Goal: Entertainment & Leisure: Consume media (video, audio)

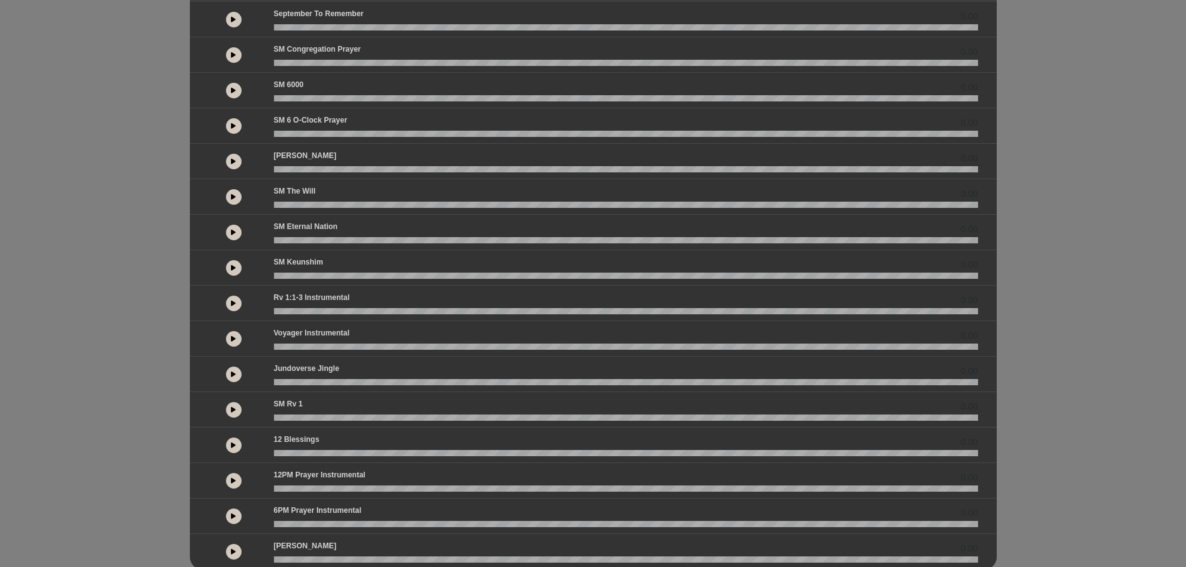
scroll to position [90, 0]
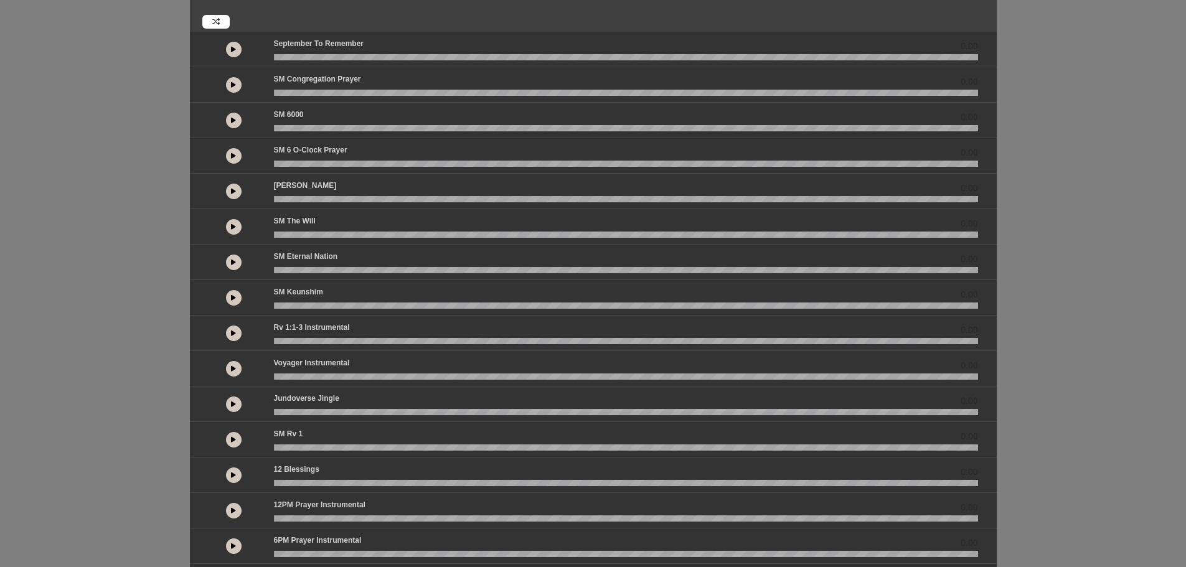
click at [234, 326] on button at bounding box center [234, 334] width 16 height 16
drag, startPoint x: 817, startPoint y: 354, endPoint x: 1004, endPoint y: 375, distance: 188.6
click at [1004, 375] on div "Spanish by 0.00 0.00 0.00" at bounding box center [593, 275] width 1186 height 648
drag, startPoint x: 983, startPoint y: 1, endPoint x: 1100, endPoint y: 346, distance: 364.3
click at [1102, 345] on div "Spanish by 0.00 0.00 0.00" at bounding box center [593, 275] width 1186 height 648
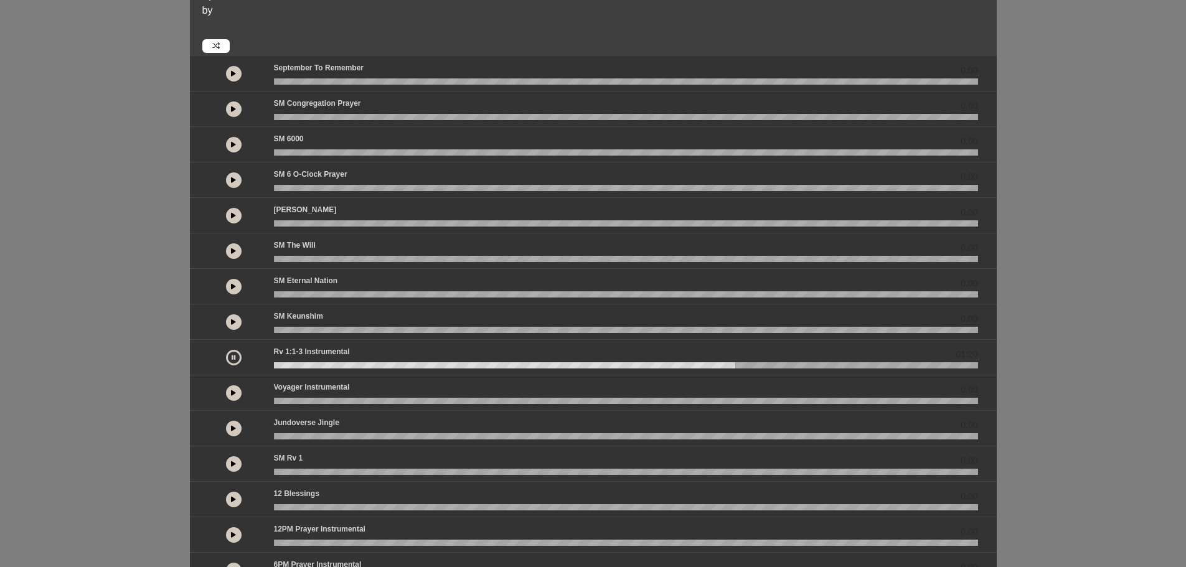
scroll to position [27, 0]
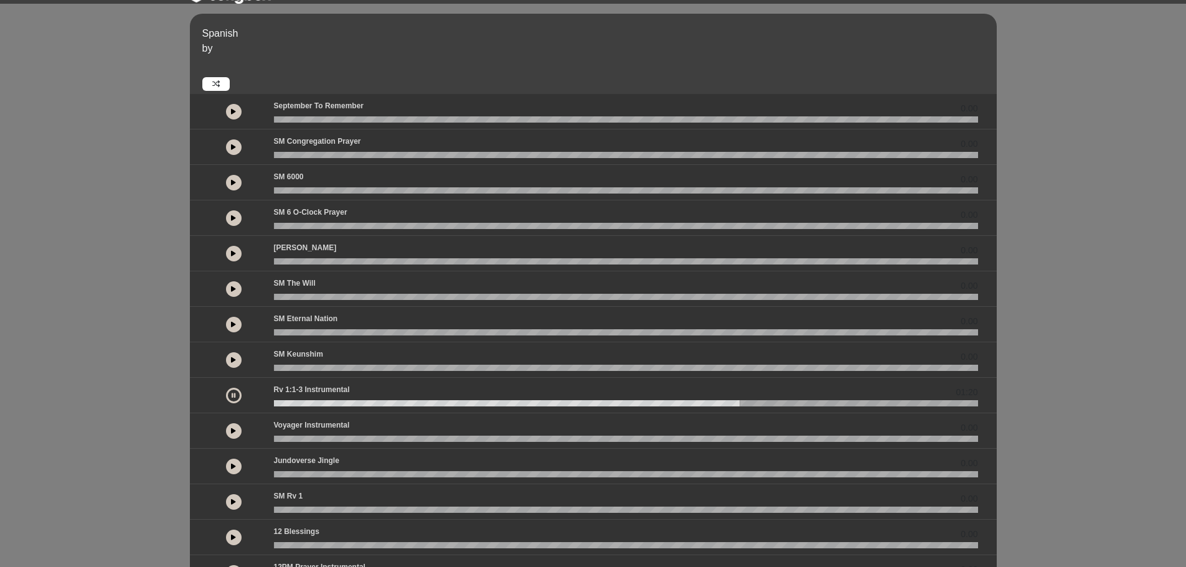
click at [219, 207] on div at bounding box center [233, 218] width 65 height 22
click at [230, 215] on button at bounding box center [234, 218] width 16 height 16
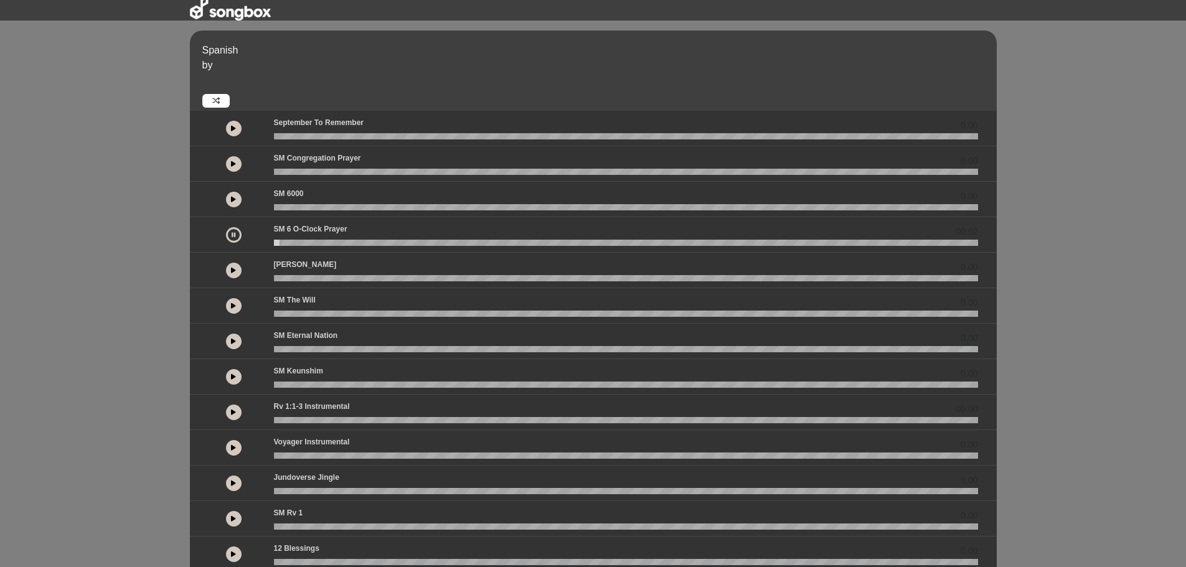
scroll to position [0, 0]
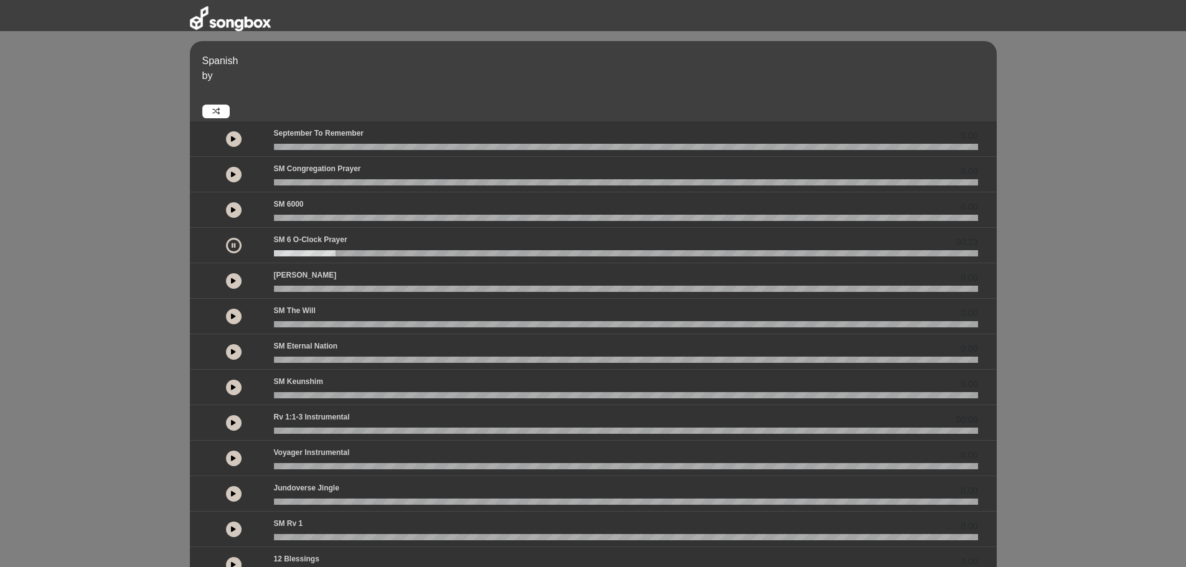
click at [236, 243] on button at bounding box center [234, 246] width 16 height 16
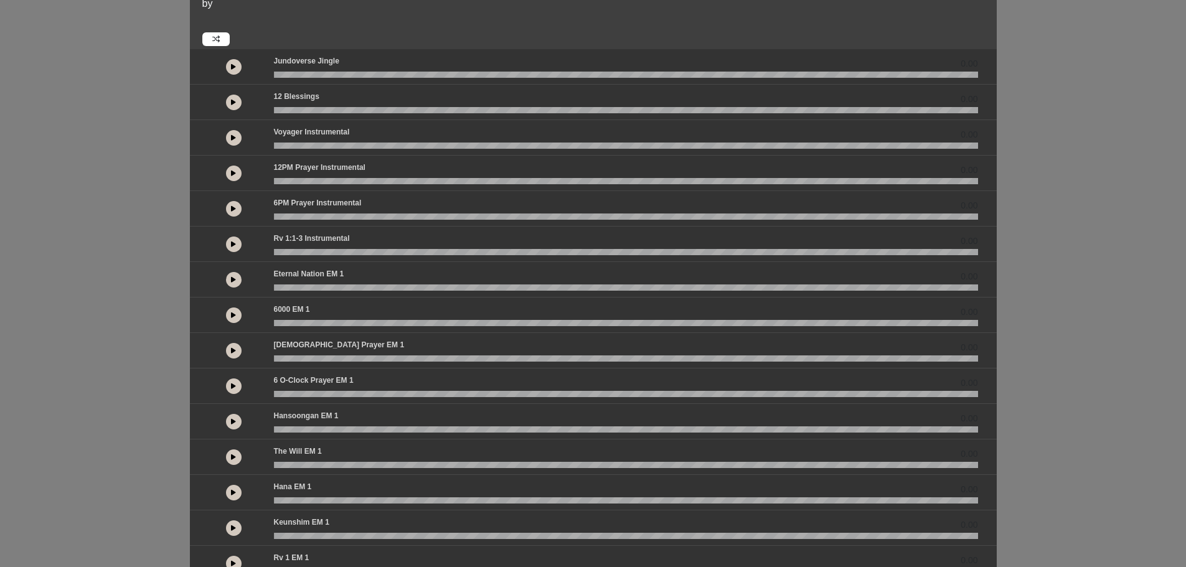
scroll to position [187, 0]
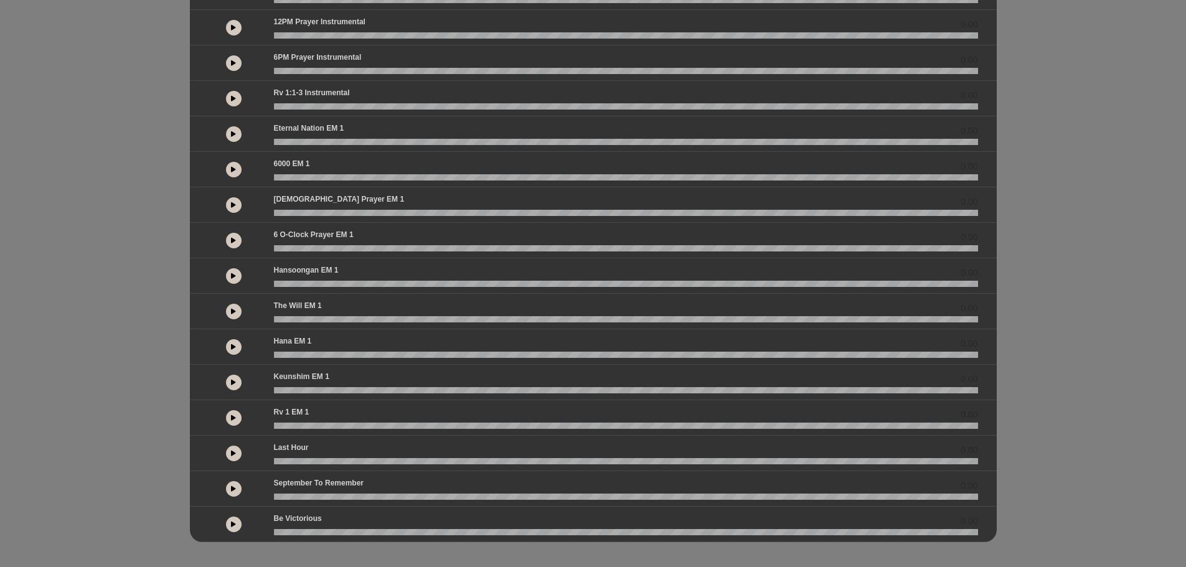
click at [227, 420] on button at bounding box center [234, 418] width 16 height 16
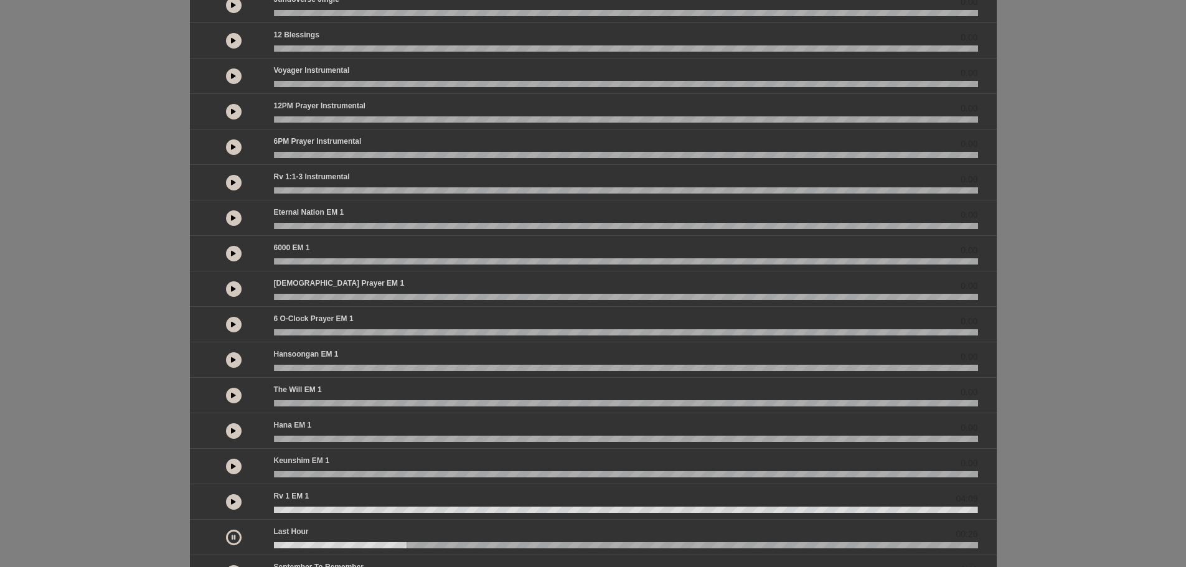
scroll to position [125, 0]
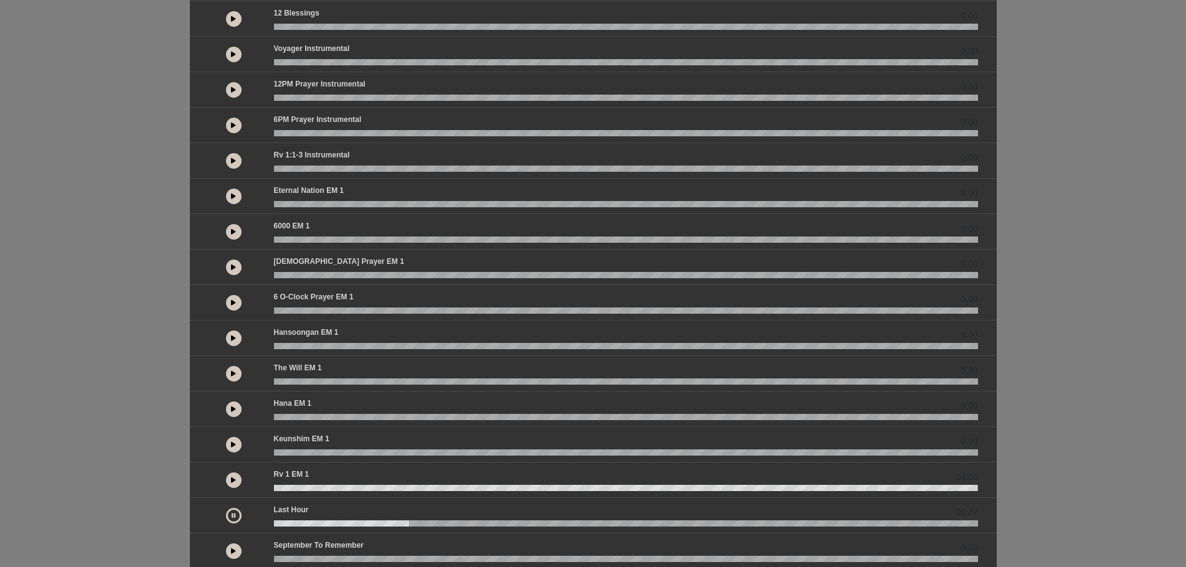
click at [232, 488] on div at bounding box center [233, 480] width 65 height 22
click at [232, 480] on icon at bounding box center [233, 480] width 5 height 6
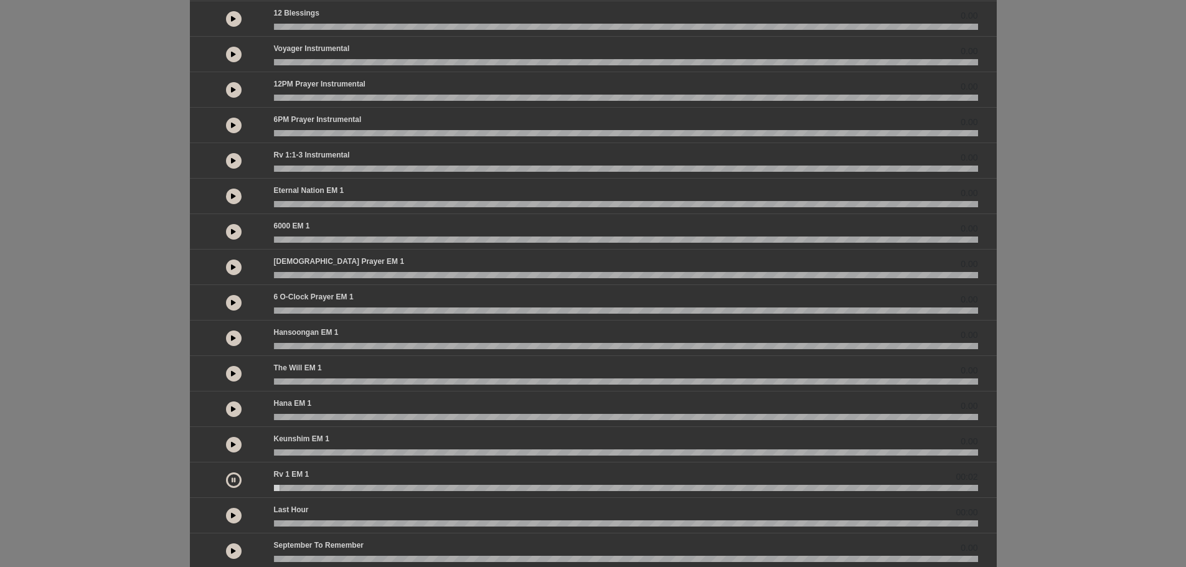
drag, startPoint x: 551, startPoint y: 496, endPoint x: 435, endPoint y: 489, distance: 116.0
drag, startPoint x: 435, startPoint y: 489, endPoint x: 242, endPoint y: 481, distance: 193.2
click at [261, 484] on div at bounding box center [233, 480] width 65 height 22
drag, startPoint x: 233, startPoint y: 477, endPoint x: 171, endPoint y: 465, distance: 63.4
click at [171, 465] on div "English by 0.00 0.00 0.00" at bounding box center [593, 244] width 1186 height 719
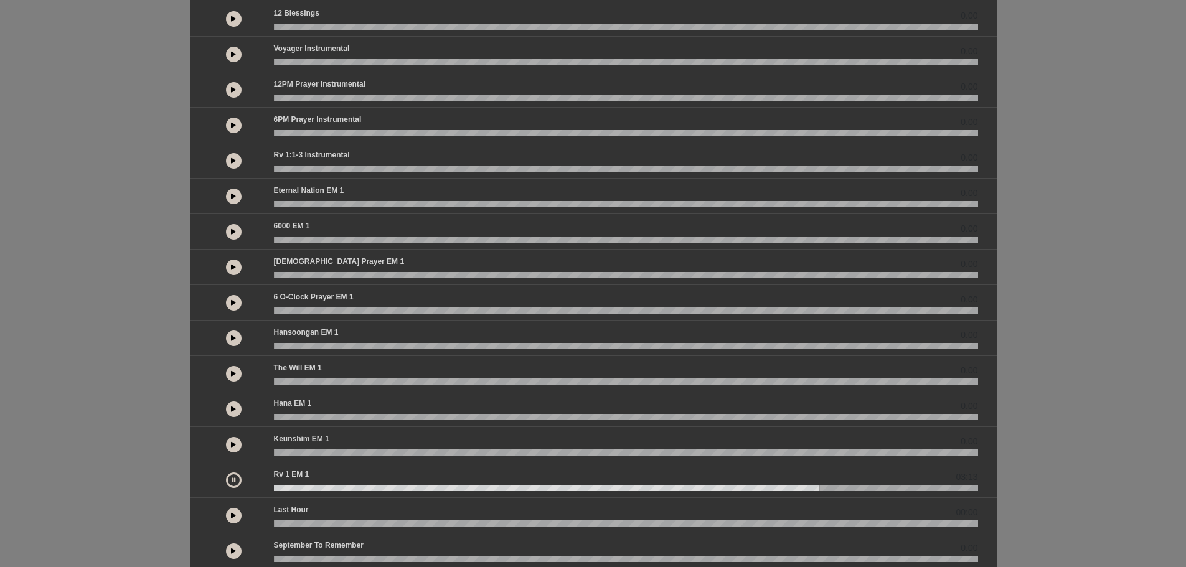
click at [233, 474] on div at bounding box center [234, 481] width 16 height 16
